Goal: Information Seeking & Learning: Learn about a topic

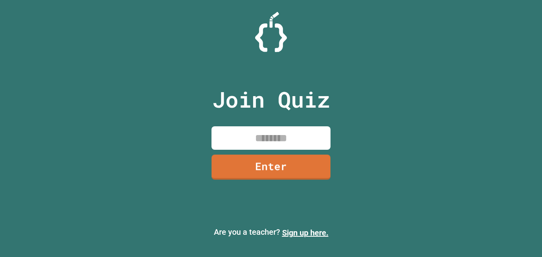
click at [269, 133] on input at bounding box center [271, 137] width 119 height 23
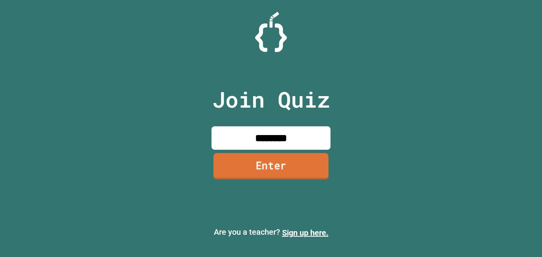
type input "********"
click at [245, 166] on link "Enter" at bounding box center [271, 166] width 115 height 26
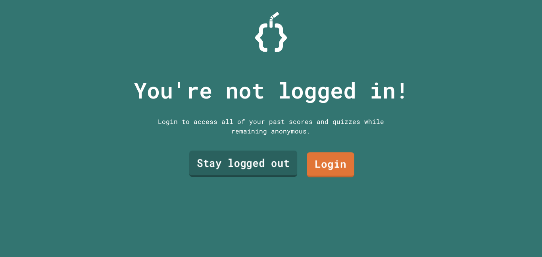
click at [249, 172] on link "Stay logged out" at bounding box center [243, 163] width 108 height 26
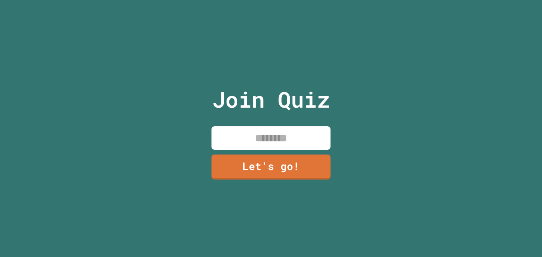
click at [272, 137] on input at bounding box center [271, 137] width 119 height 23
type input "*****"
click at [244, 163] on link "Let's go!" at bounding box center [271, 166] width 120 height 26
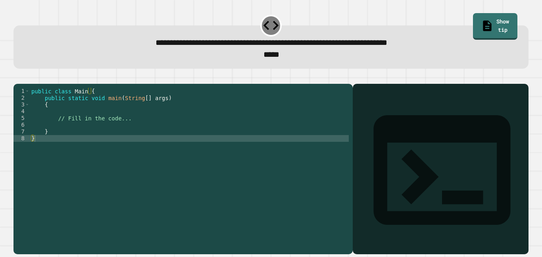
click at [231, 148] on div "public class Main { public static void main ( String [ ] args ) { // Fill in th…" at bounding box center [189, 165] width 319 height 155
click at [236, 144] on div "public class Main { public static void main ( String [ ] args ) { // Fill in th…" at bounding box center [189, 165] width 319 height 155
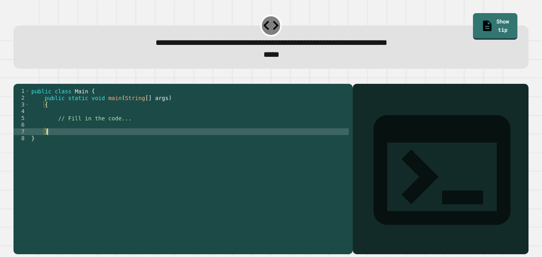
click at [240, 134] on div "public class Main { public static void main ( String [ ] args ) { // Fill in th…" at bounding box center [189, 165] width 319 height 155
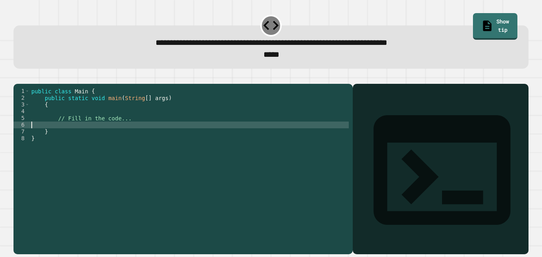
click at [241, 126] on div "public class Main { public static void main ( String [ ] args ) { // Fill in th…" at bounding box center [189, 165] width 319 height 155
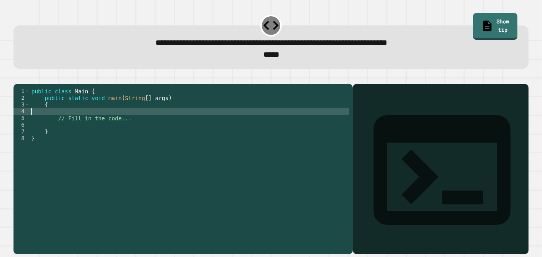
click at [240, 132] on div "public class Main { public static void main ( String [ ] args ) { // Fill in th…" at bounding box center [189, 165] width 319 height 155
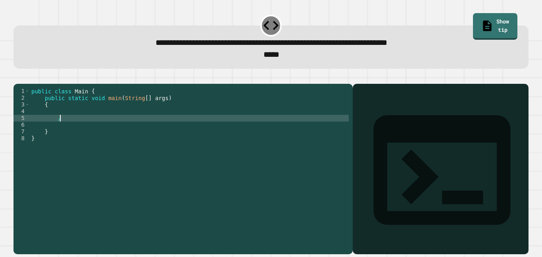
type textarea "*"
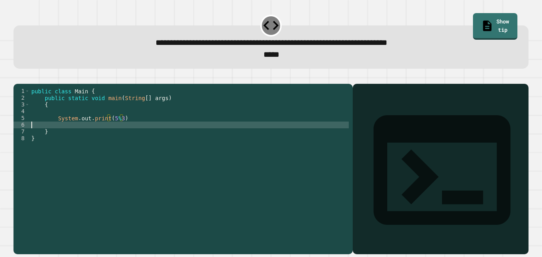
click at [259, 138] on div "public class Main { public static void main ( String [ ] args ) { System . out …" at bounding box center [189, 165] width 319 height 155
click at [263, 131] on div "public class Main { public static void main ( String [ ] args ) { System . out …" at bounding box center [189, 165] width 319 height 155
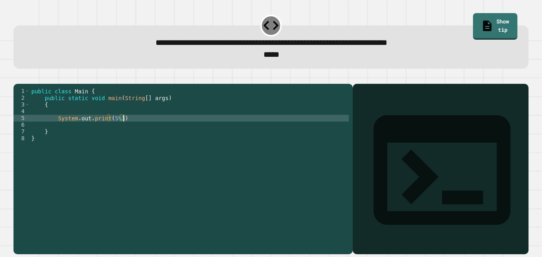
click at [254, 141] on div "public class Main { public static void main ( String [ ] args ) { System . out …" at bounding box center [189, 165] width 319 height 155
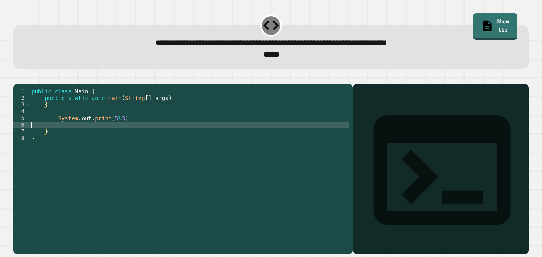
click at [173, 133] on div "public class Main { public static void main ( String [ ] args ) { System . out …" at bounding box center [189, 165] width 319 height 155
click at [177, 128] on div "public class Main { public static void main ( String [ ] args ) { System . out …" at bounding box center [189, 165] width 319 height 155
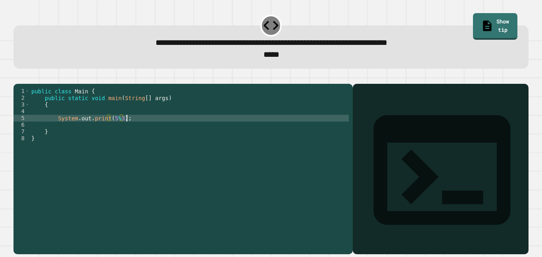
scroll to position [0, 12]
type textarea "**********"
click at [17, 77] on icon "button" at bounding box center [17, 77] width 0 height 0
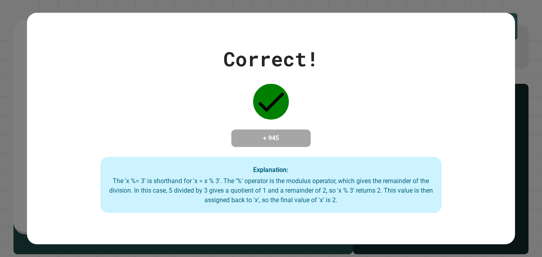
click at [518, 59] on div "Correct! + 945 Explanation: The 'x %= 3' is shorthand for 'x = x % 3'. The '%' …" at bounding box center [271, 128] width 542 height 257
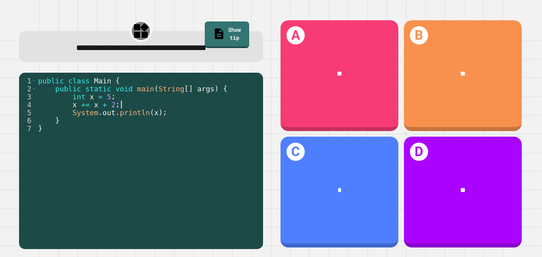
click at [225, 106] on div "public class Main { public static void main ( String [ ] args ) { int x = 5 ; x…" at bounding box center [148, 164] width 223 height 175
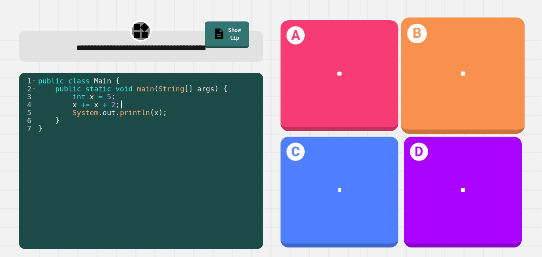
click at [466, 85] on div "**" at bounding box center [463, 74] width 124 height 38
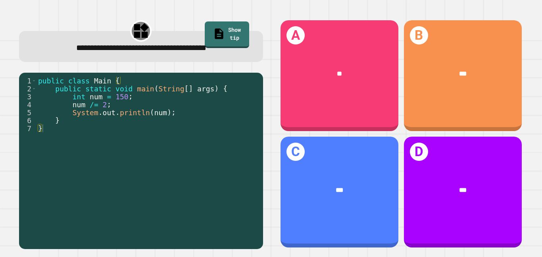
click at [336, 37] on div "A **" at bounding box center [340, 75] width 118 height 111
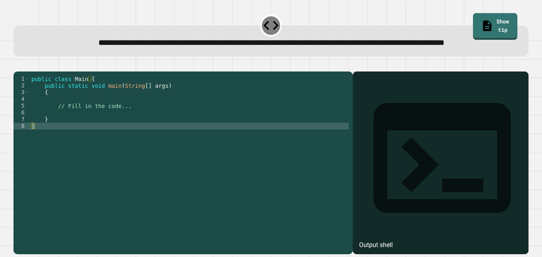
click at [132, 130] on div "public class Main { public static void main ( String [ ] args ) { // Fill in th…" at bounding box center [189, 152] width 319 height 155
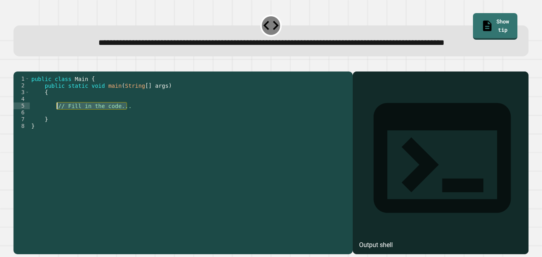
drag, startPoint x: 132, startPoint y: 130, endPoint x: 57, endPoint y: 129, distance: 75.4
click at [57, 129] on div "public class Main { public static void main ( String [ ] args ) { // Fill in th…" at bounding box center [189, 152] width 319 height 155
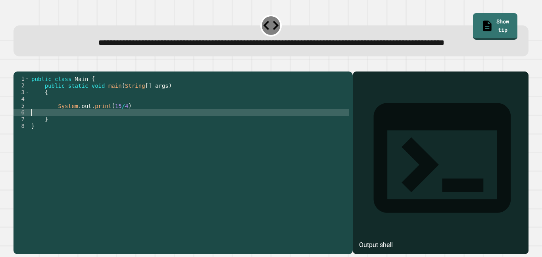
click at [153, 137] on div "public class Main { public static void main ( String [ ] args ) { System . out …" at bounding box center [189, 152] width 319 height 155
click at [156, 132] on div "public class Main { public static void main ( String [ ] args ) { System . out …" at bounding box center [189, 152] width 319 height 155
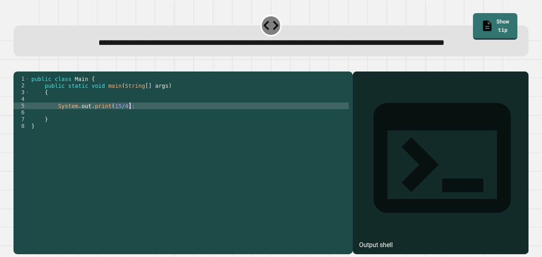
scroll to position [0, 12]
type textarea "**********"
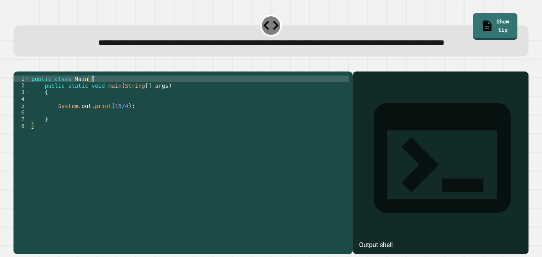
click at [139, 103] on div "public class Main { public static void main ( String [ ] args ) { System . out …" at bounding box center [189, 152] width 319 height 155
click at [152, 115] on div "public class Main { public static void main ( String [ ] args ) { System . out …" at bounding box center [189, 152] width 319 height 155
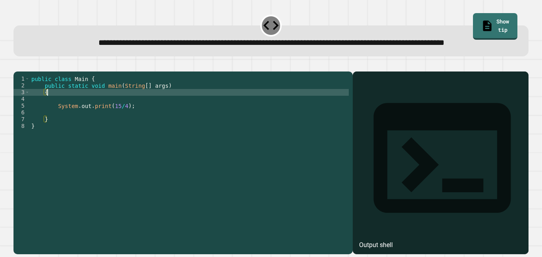
scroll to position [0, 2]
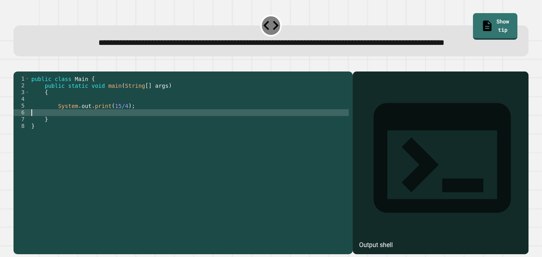
click at [242, 138] on div "public class Main { public static void main ( String [ ] args ) { System . out …" at bounding box center [189, 152] width 319 height 155
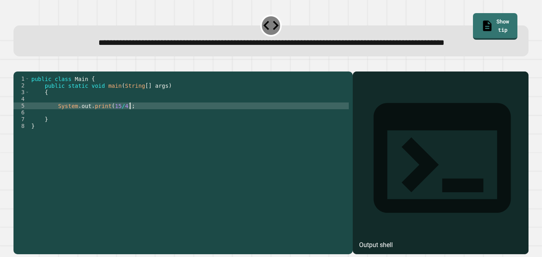
click at [255, 132] on div "public class Main { public static void main ( String [ ] args ) { System . out …" at bounding box center [189, 152] width 319 height 155
click at [252, 137] on div "public class Main { public static void main ( String [ ] args ) { System . out …" at bounding box center [189, 152] width 319 height 155
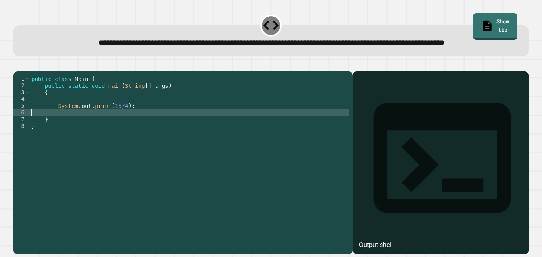
click at [118, 130] on div "public class Main { public static void main ( String [ ] args ) { System . out …" at bounding box center [189, 152] width 319 height 155
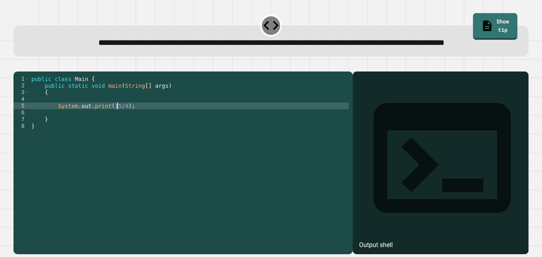
click at [128, 119] on div "public class Main { public static void main ( String [ ] args ) { System . out …" at bounding box center [189, 152] width 319 height 155
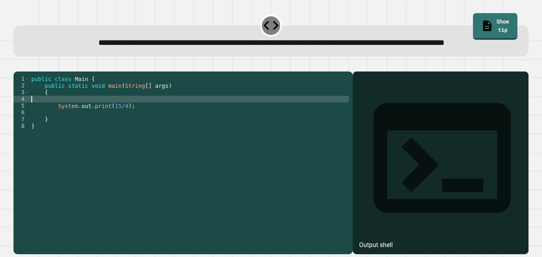
click at [128, 125] on div "public class Main { public static void main ( String [ ] args ) { System . out …" at bounding box center [189, 152] width 319 height 155
type textarea "********"
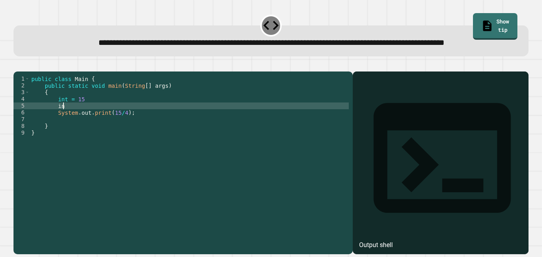
type textarea "*"
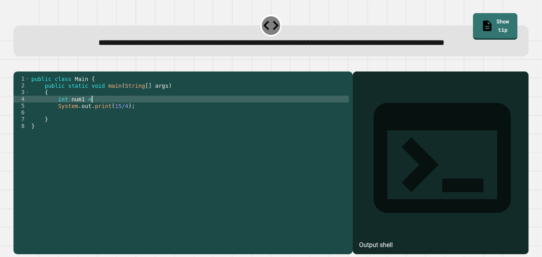
scroll to position [0, 7]
type textarea "**********"
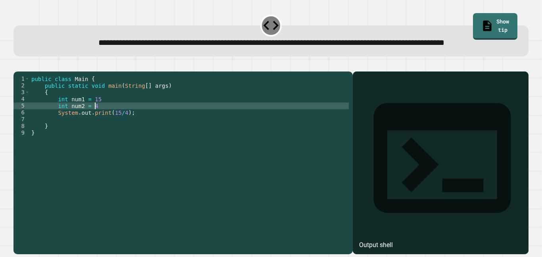
scroll to position [0, 8]
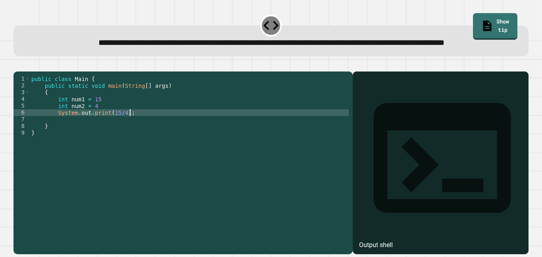
click at [139, 139] on div "public class Main { public static void main ( String [ ] args ) { int num1 = 15…" at bounding box center [189, 152] width 319 height 155
click at [125, 137] on div "public class Main { public static void main ( String [ ] args ) { int num1 = 15…" at bounding box center [189, 152] width 319 height 155
type textarea "**********"
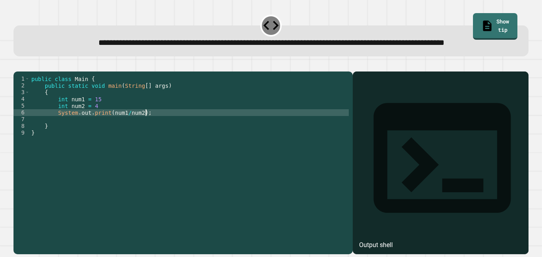
click at [183, 135] on div "public class Main { public static void main ( String [ ] args ) { int num1 = 15…" at bounding box center [189, 152] width 319 height 155
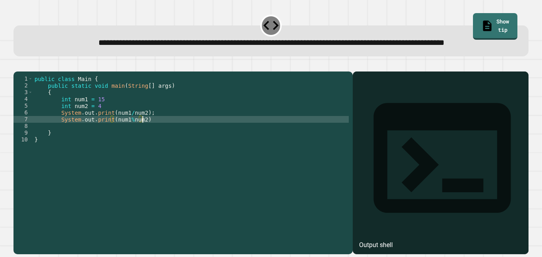
scroll to position [0, 13]
click at [202, 146] on div "public class Main { public static void main ( String [ ] args ) { int num1 = 15…" at bounding box center [191, 152] width 316 height 155
click at [23, 71] on div at bounding box center [270, 67] width 515 height 10
click at [17, 65] on icon "button" at bounding box center [17, 65] width 0 height 0
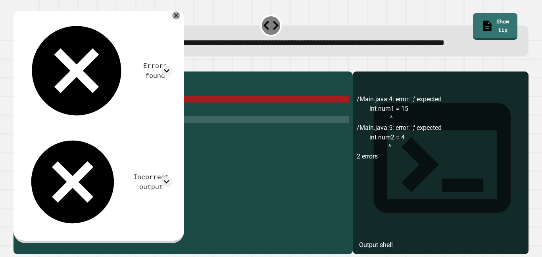
scroll to position [0, 8]
click at [90, 129] on div "public class Main { public static void main ( String [ ] args ) { int num1 = 15…" at bounding box center [191, 152] width 316 height 155
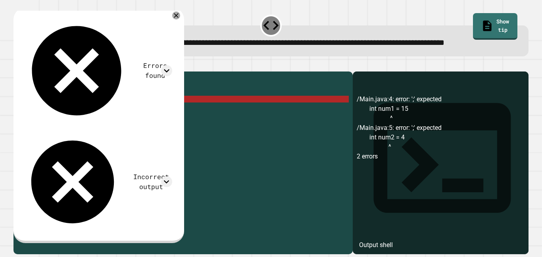
click at [84, 122] on div "public class Main { public static void main ( String [ ] args ) { int num1 = 15…" at bounding box center [191, 152] width 316 height 155
click at [165, 118] on div "public class Main { public static void main ( String [ ] args ) { int num1 = 15…" at bounding box center [191, 152] width 316 height 155
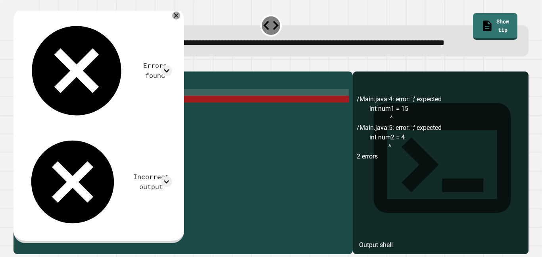
scroll to position [0, 2]
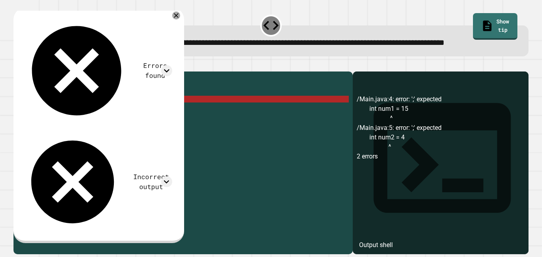
click at [158, 126] on div "public class Main { public static void main ( String [ ] args ) { int num1 = 15…" at bounding box center [191, 152] width 316 height 155
click at [153, 133] on div "public class Main { public static void main ( String [ ] args ) { int num1 = 15…" at bounding box center [191, 152] width 316 height 155
click at [169, 125] on div "public class Main { public static void main ( String [ ] args ) { int num1 = 15…" at bounding box center [191, 152] width 316 height 155
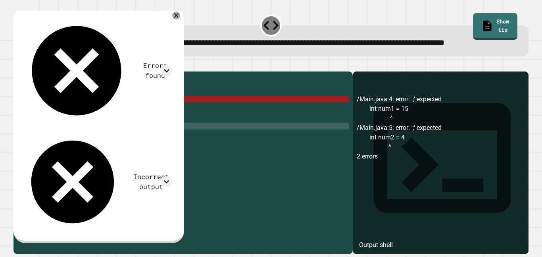
click at [135, 147] on div "public class Main { public static void main ( String [ ] args ) { int num1 = 15…" at bounding box center [191, 152] width 316 height 155
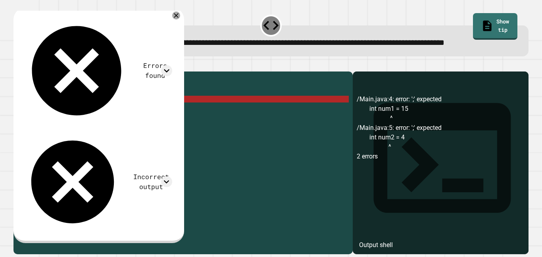
click at [155, 122] on div "public class Main { public static void main ( String [ ] args ) { int num1 = 15…" at bounding box center [191, 152] width 316 height 155
click at [150, 126] on div "public class Main { public static void main ( String [ ] args ) { int num1 = 15…" at bounding box center [191, 152] width 316 height 155
click at [151, 132] on div "public class Main { public static void main ( String [ ] args ) { int num1 = 15…" at bounding box center [191, 152] width 316 height 155
click at [59, 124] on div "public class Main { public static void main ( String [ ] args ) { int num1 = 15…" at bounding box center [191, 152] width 316 height 155
click at [56, 131] on div "public class Main { public static void main ( String [ ] args ) { int num1 = 15…" at bounding box center [191, 152] width 316 height 155
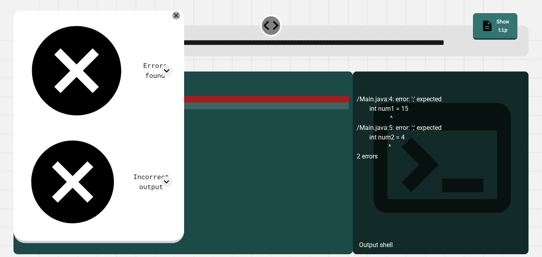
click at [61, 123] on div "public class Main { public static void main ( String [ ] args ) { int num1 = 15…" at bounding box center [191, 152] width 316 height 155
click at [60, 129] on div "public class Main { public static void main ( String [ ] args ) { int num1 = 15…" at bounding box center [191, 152] width 316 height 155
click at [179, 18] on icon at bounding box center [176, 16] width 6 height 6
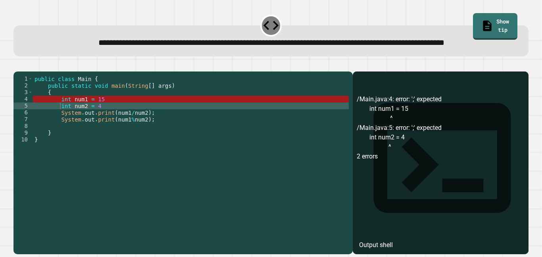
click at [154, 96] on div "**********" at bounding box center [182, 162] width 339 height 183
click at [140, 119] on div "public class Main { public static void main ( String [ ] args ) { int num1 = 15…" at bounding box center [191, 152] width 316 height 155
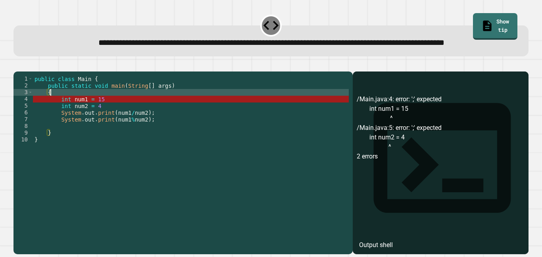
click at [85, 122] on div "public class Main { public static void main ( String [ ] args ) { int num1 = 15…" at bounding box center [191, 152] width 316 height 155
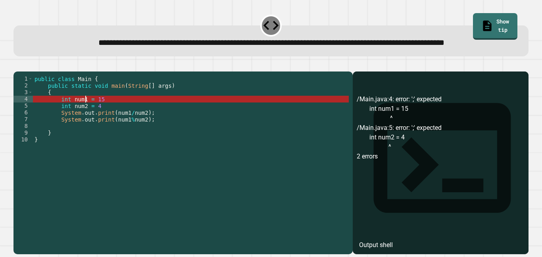
click at [110, 121] on div "public class Main { public static void main ( String [ ] args ) { int num1 = 15…" at bounding box center [191, 152] width 316 height 155
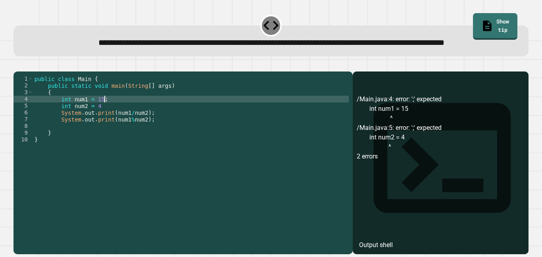
click at [106, 129] on div "public class Main { public static void main ( String [ ] args ) { int num1 = 15…" at bounding box center [191, 152] width 316 height 155
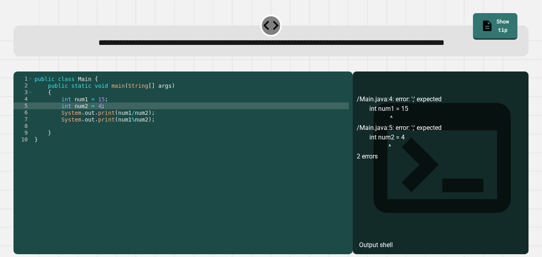
click at [25, 73] on icon "button" at bounding box center [23, 70] width 4 height 6
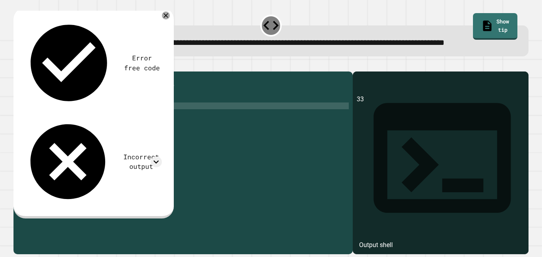
click at [156, 144] on div "public class Main { public static void main ( String [ ] args ) { int num1 = 15…" at bounding box center [191, 152] width 316 height 155
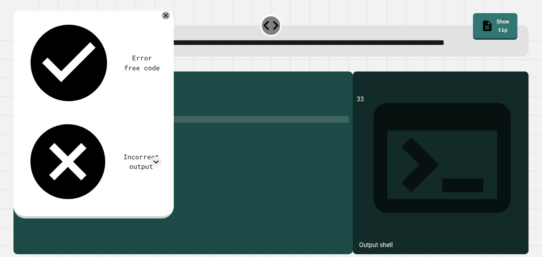
click at [164, 148] on div "public class Main { public static void main ( String [ ] args ) { int num1 = 15…" at bounding box center [191, 152] width 316 height 155
click at [168, 141] on div "public class Main { public static void main ( String [ ] args ) { int num1 = 15…" at bounding box center [191, 152] width 316 height 155
click at [171, 135] on div "public class Main { public static void main ( String [ ] args ) { int num1 = 15…" at bounding box center [191, 152] width 316 height 155
drag, startPoint x: 171, startPoint y: 135, endPoint x: 60, endPoint y: 135, distance: 111.9
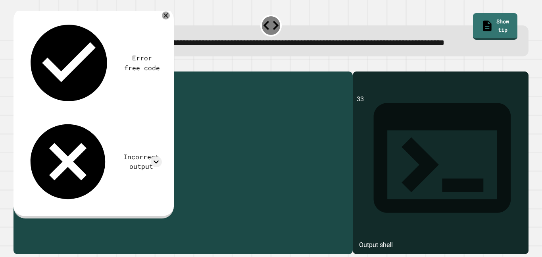
click at [60, 135] on div "public class Main { public static void main ( String [ ] args ) { int num1 = 15…" at bounding box center [191, 152] width 316 height 155
click at [59, 139] on div "public class Main { public static void main ( String [ ] args ) { int num1 = 15…" at bounding box center [191, 146] width 316 height 142
drag, startPoint x: 60, startPoint y: 142, endPoint x: 164, endPoint y: 144, distance: 104.0
click at [164, 144] on div "public class Main { public static void main ( String [ ] args ) { int num1 = 15…" at bounding box center [191, 152] width 316 height 155
type textarea "**********"
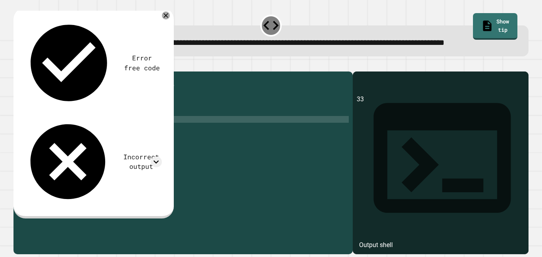
click at [17, 65] on icon "button" at bounding box center [17, 65] width 0 height 0
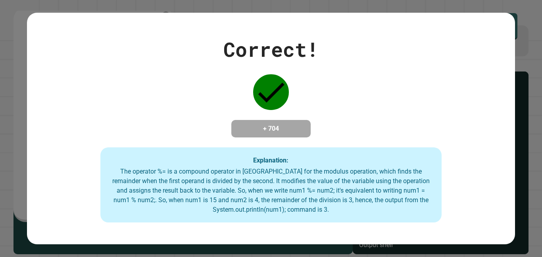
click at [0, 107] on div "Correct! + 704 Explanation: The operator %= is a compound operator in [GEOGRAPH…" at bounding box center [271, 128] width 542 height 257
click at [7, 88] on div "Correct! + 704 Explanation: The operator %= is a compound operator in [GEOGRAPH…" at bounding box center [271, 128] width 542 height 257
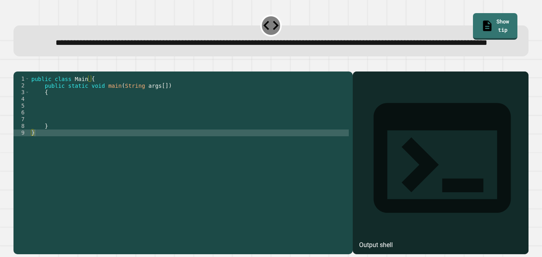
click at [135, 136] on div "public class Main { public static void main ( String args [ ]) { } }" at bounding box center [189, 152] width 319 height 155
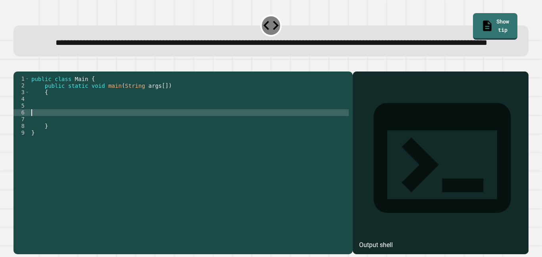
click at [135, 136] on div "public class Main { public static void main ( String args [ ]) { } }" at bounding box center [189, 152] width 319 height 155
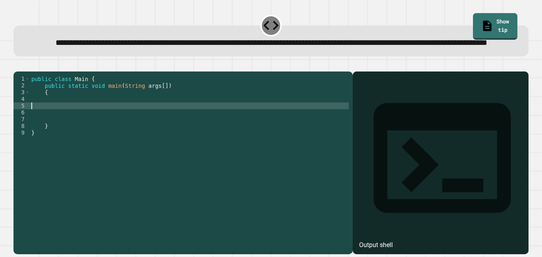
click at [139, 129] on div "public class Main { public static void main ( String args [ ]) { } }" at bounding box center [189, 152] width 319 height 155
click at [211, 149] on div "public class Main { public static void main ( String args [ ]) { } }" at bounding box center [189, 152] width 319 height 155
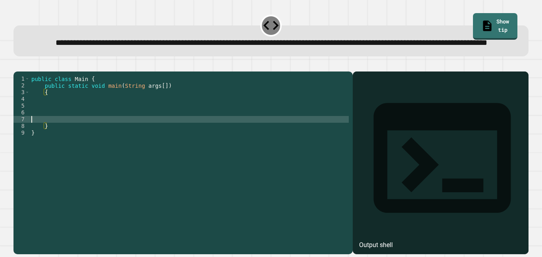
click at [210, 143] on div "public class Main { public static void main ( String args [ ]) { } }" at bounding box center [189, 152] width 319 height 155
click at [215, 126] on div "public class Main { public static void main ( String args [ ]) { } }" at bounding box center [189, 152] width 319 height 155
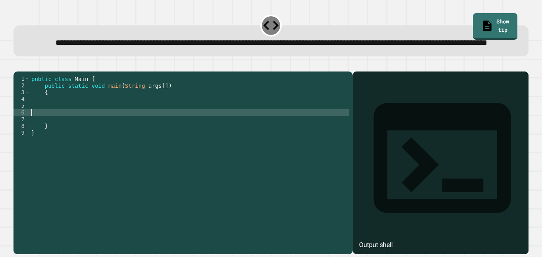
click at [214, 135] on div "public class Main { public static void main ( String args [ ]) { } }" at bounding box center [189, 152] width 319 height 155
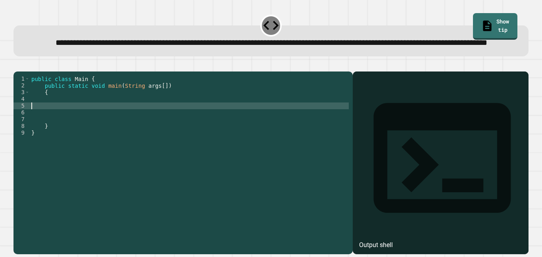
click at [108, 130] on div "public class Main { public static void main ( String args [ ]) { } }" at bounding box center [189, 152] width 319 height 155
click at [112, 125] on div "public class Main { public static void main ( String args [ ]) { } }" at bounding box center [189, 152] width 319 height 155
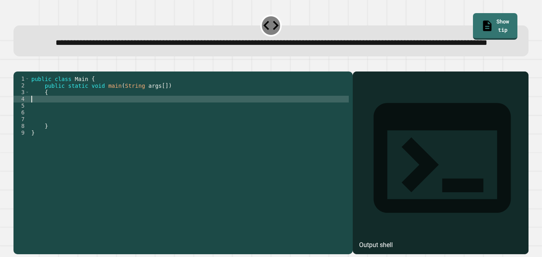
click at [108, 133] on div "public class Main { public static void main ( String args [ ]) { } }" at bounding box center [189, 152] width 319 height 155
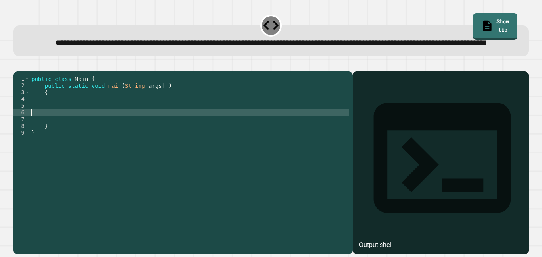
click at [110, 125] on div "public class Main { public static void main ( String args [ ]) { } }" at bounding box center [189, 152] width 319 height 155
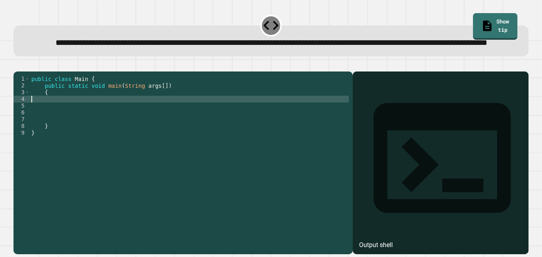
click at [111, 125] on div "public class Main { public static void main ( String args [ ]) { } }" at bounding box center [189, 152] width 319 height 155
type textarea "**********"
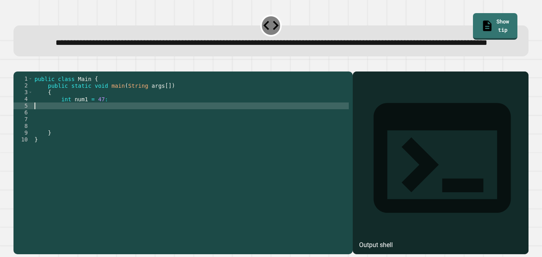
scroll to position [0, 0]
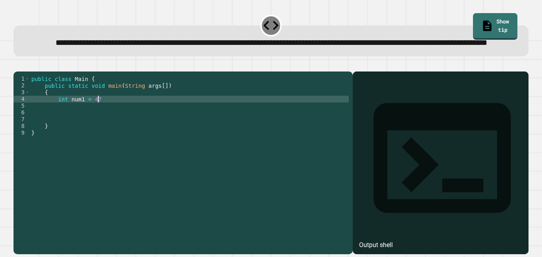
type textarea "**********"
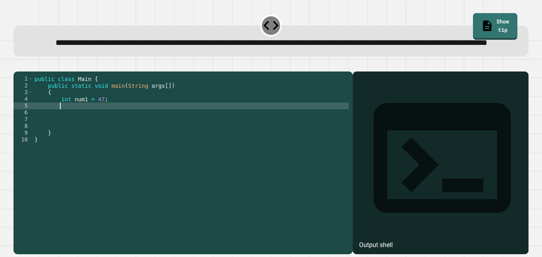
scroll to position [0, 3]
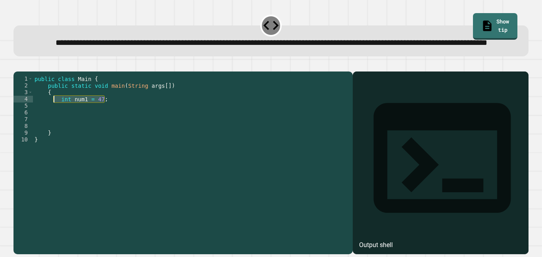
drag, startPoint x: 116, startPoint y: 124, endPoint x: 56, endPoint y: 122, distance: 59.2
click at [56, 122] on div "public class Main { public static void main ( String args [ ]) { int num1 = 47 …" at bounding box center [191, 152] width 316 height 155
type textarea "**********"
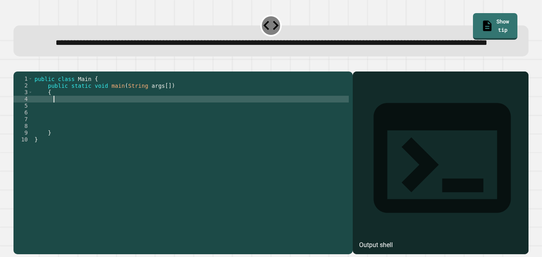
scroll to position [0, 2]
click at [17, 65] on button "button" at bounding box center [17, 65] width 0 height 0
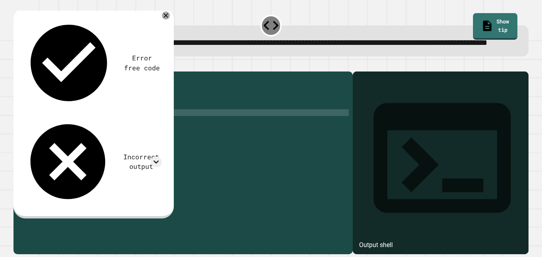
click at [112, 136] on div "public class Main { public static void main ( String args [ ]) { } }" at bounding box center [191, 152] width 316 height 155
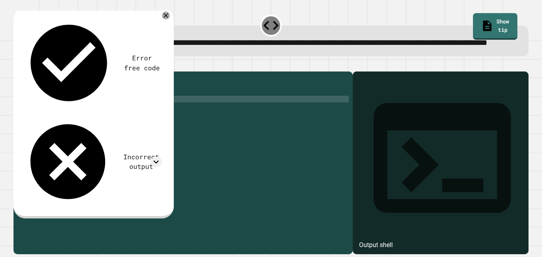
click at [120, 124] on div "public class Main { public static void main ( String args [ ]) { } }" at bounding box center [191, 152] width 316 height 155
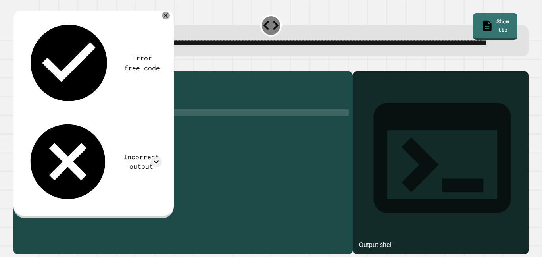
click at [112, 136] on div "public class Main { public static void main ( String args [ ]) { } }" at bounding box center [191, 152] width 316 height 155
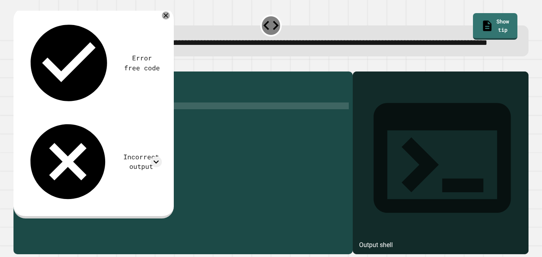
click at [116, 127] on div "public class Main { public static void main ( String args [ ]) { } }" at bounding box center [189, 152] width 319 height 155
type textarea "**********"
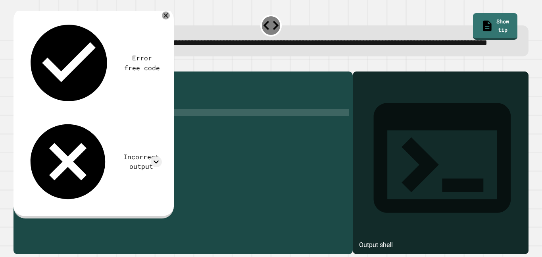
scroll to position [0, 4]
type textarea "*"
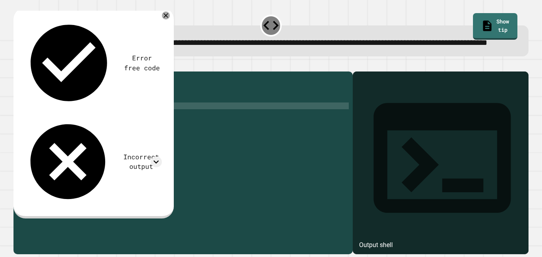
type textarea "*"
click at [237, 144] on div "public class Main { public static void main ( String args [ ]) { System . out .…" at bounding box center [189, 152] width 319 height 155
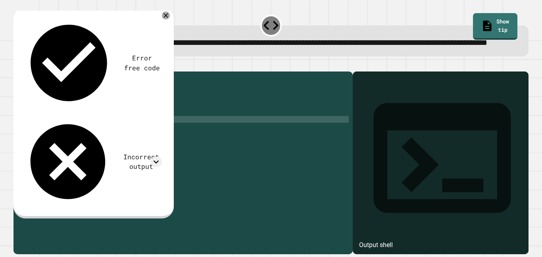
scroll to position [0, 0]
click at [245, 135] on div "public class Main { public static void main ( String args [ ]) { System . out .…" at bounding box center [189, 152] width 319 height 155
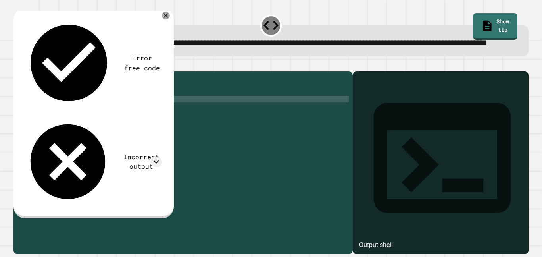
click at [258, 120] on div "public class Main { public static void main ( String args [ ]) { System . out .…" at bounding box center [189, 152] width 319 height 155
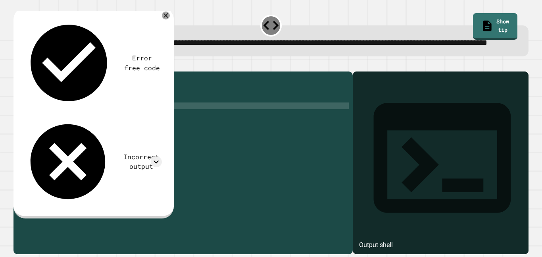
click at [253, 127] on div "public class Main { public static void main ( String args [ ]) { System . out .…" at bounding box center [189, 152] width 319 height 155
type textarea "**********"
click at [17, 65] on icon "button" at bounding box center [17, 65] width 0 height 0
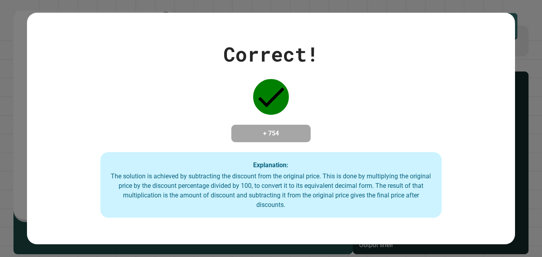
click at [146, 33] on div "Correct! + 754 Explanation: The solution is achieved by subtracting the discoun…" at bounding box center [271, 128] width 488 height 231
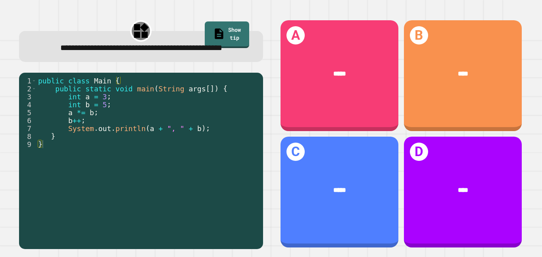
click at [224, 38] on link "Show tip" at bounding box center [227, 34] width 44 height 27
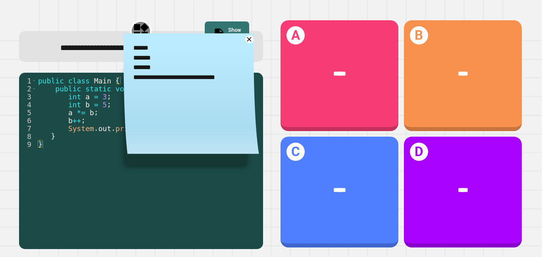
click at [237, 32] on link "Show tip" at bounding box center [227, 34] width 44 height 27
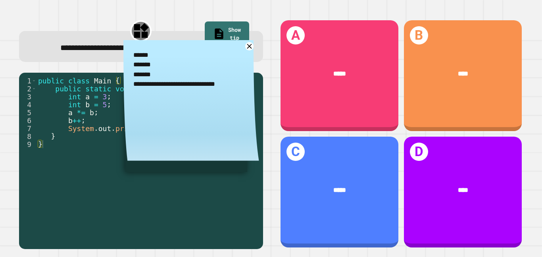
click at [360, 72] on div "*****" at bounding box center [339, 74] width 91 height 10
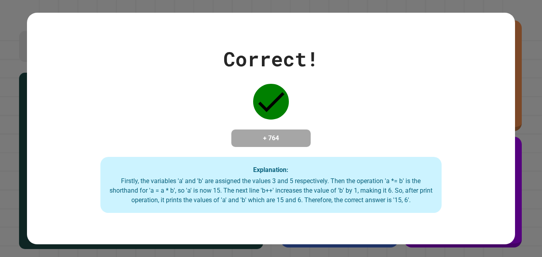
click at [540, 191] on div "Correct! + 764 Explanation: Firstly, the variables 'a' and 'b' are assigned the…" at bounding box center [271, 128] width 542 height 257
click at [528, 217] on div "Correct! + 764 Explanation: Firstly, the variables 'a' and 'b' are assigned the…" at bounding box center [271, 128] width 542 height 257
click at [537, 206] on div "Correct! + 764 Explanation: Firstly, the variables 'a' and 'b' are assigned the…" at bounding box center [271, 128] width 542 height 257
click at [0, 181] on div "Correct! + 764 Explanation: Firstly, the variables 'a' and 'b' are assigned the…" at bounding box center [271, 128] width 542 height 257
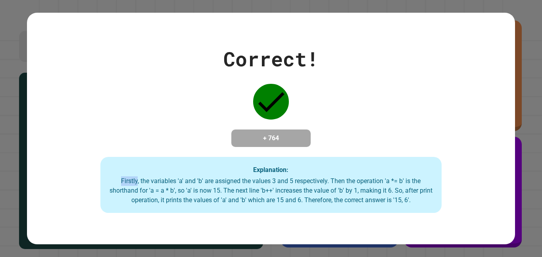
click at [0, 181] on div "Correct! + 764 Explanation: Firstly, the variables 'a' and 'b' are assigned the…" at bounding box center [271, 128] width 542 height 257
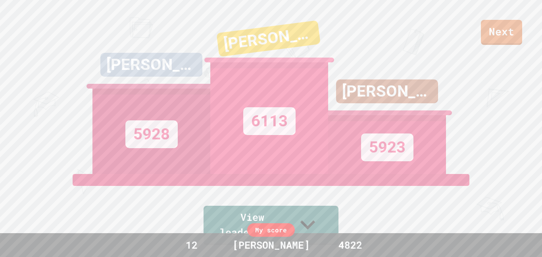
click at [18, 94] on div "Next [PERSON_NAME] 5928 [PERSON_NAME] 6113 [PERSON_NAME] 5923 View leaderboard" at bounding box center [271, 128] width 542 height 257
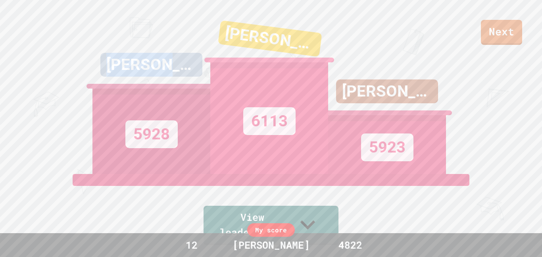
click at [18, 94] on div "Next [PERSON_NAME] 5928 [PERSON_NAME] 6113 [PERSON_NAME] 5923 View leaderboard" at bounding box center [271, 128] width 542 height 257
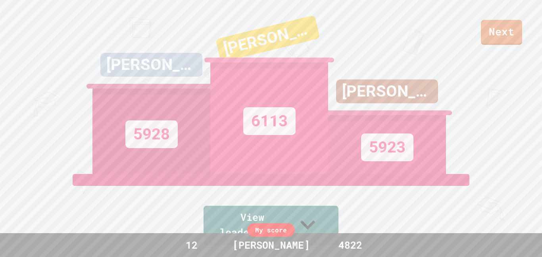
click at [18, 94] on div "Next [PERSON_NAME] 5928 [PERSON_NAME] 6113 [PERSON_NAME] 5923 View leaderboard" at bounding box center [271, 128] width 542 height 257
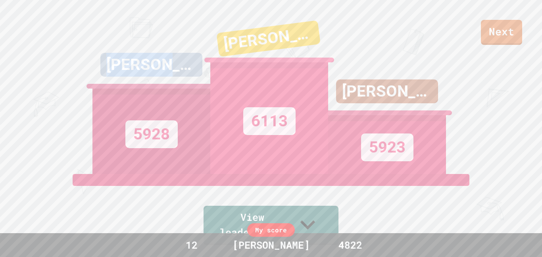
click at [18, 94] on div "Next [PERSON_NAME] 5928 [PERSON_NAME] 6113 [PERSON_NAME] 5923 View leaderboard" at bounding box center [271, 128] width 542 height 257
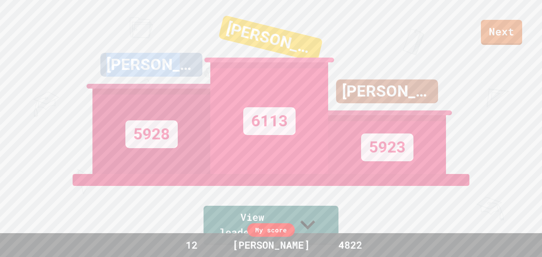
click at [18, 94] on div "Next [PERSON_NAME] 5928 [PERSON_NAME] 6113 [PERSON_NAME] 5923 View leaderboard" at bounding box center [271, 128] width 542 height 257
